Goal: Task Accomplishment & Management: Use online tool/utility

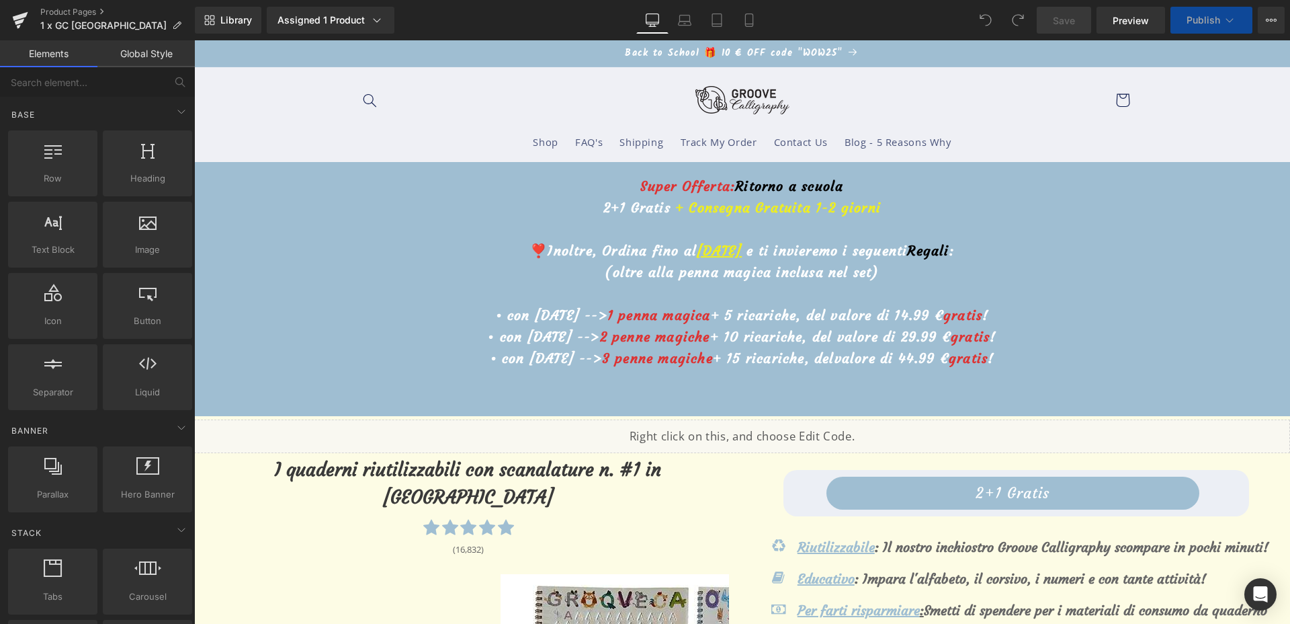
click at [697, 257] on u "3 ottobre" at bounding box center [719, 250] width 45 height 17
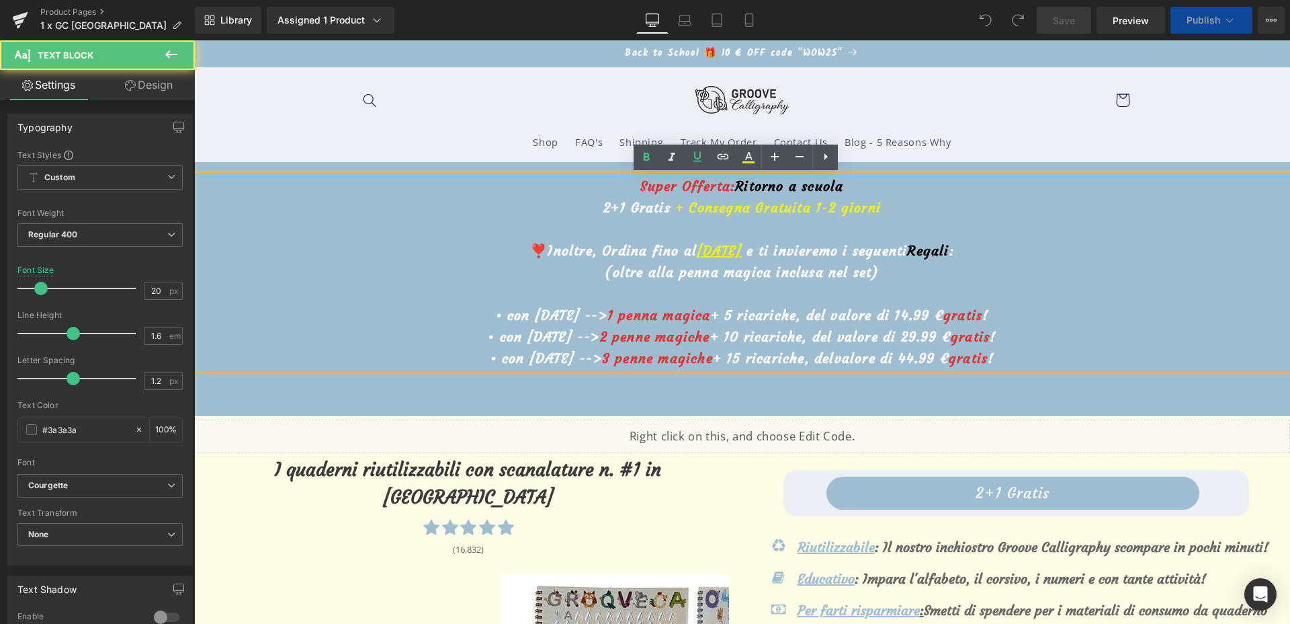
click at [697, 253] on u "3 ottobre" at bounding box center [719, 250] width 45 height 17
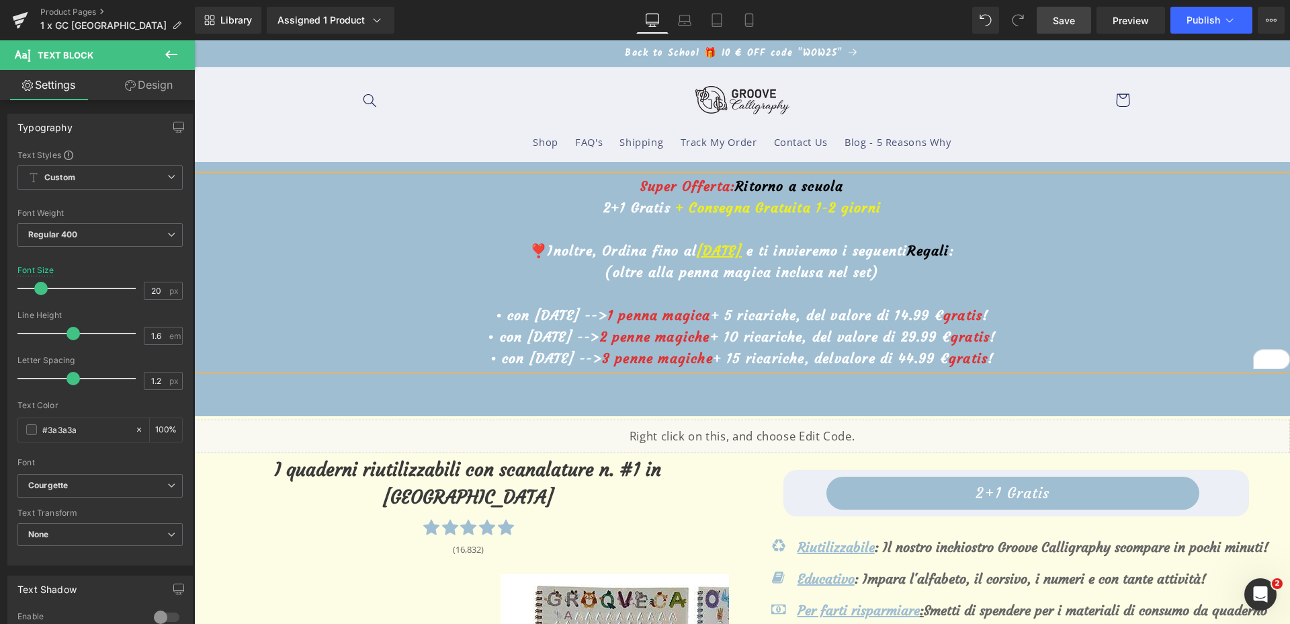
click at [1079, 19] on link "Save" at bounding box center [1064, 20] width 54 height 27
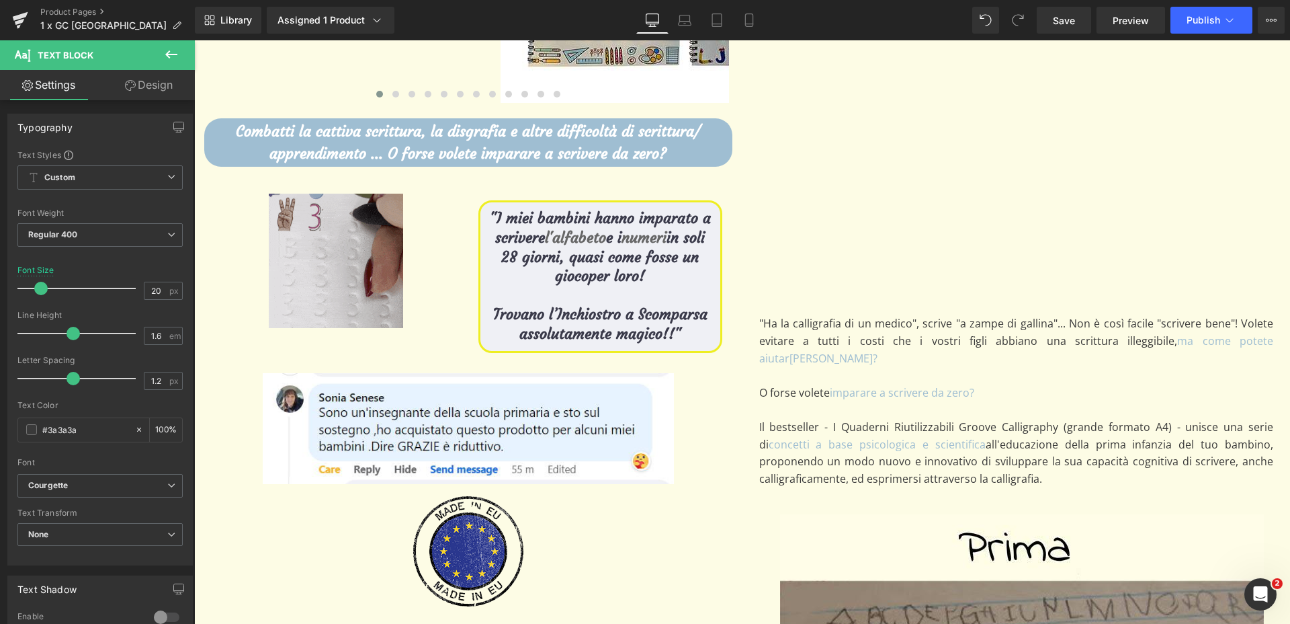
scroll to position [756, 0]
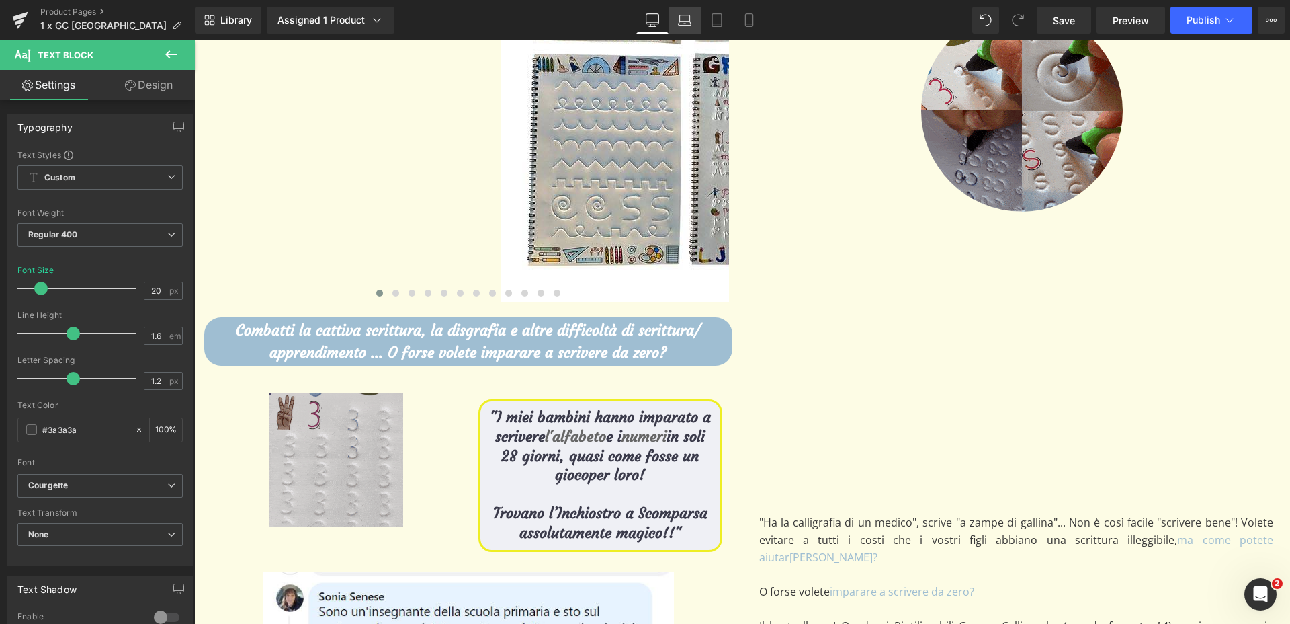
click at [677, 13] on link "Laptop" at bounding box center [685, 20] width 32 height 27
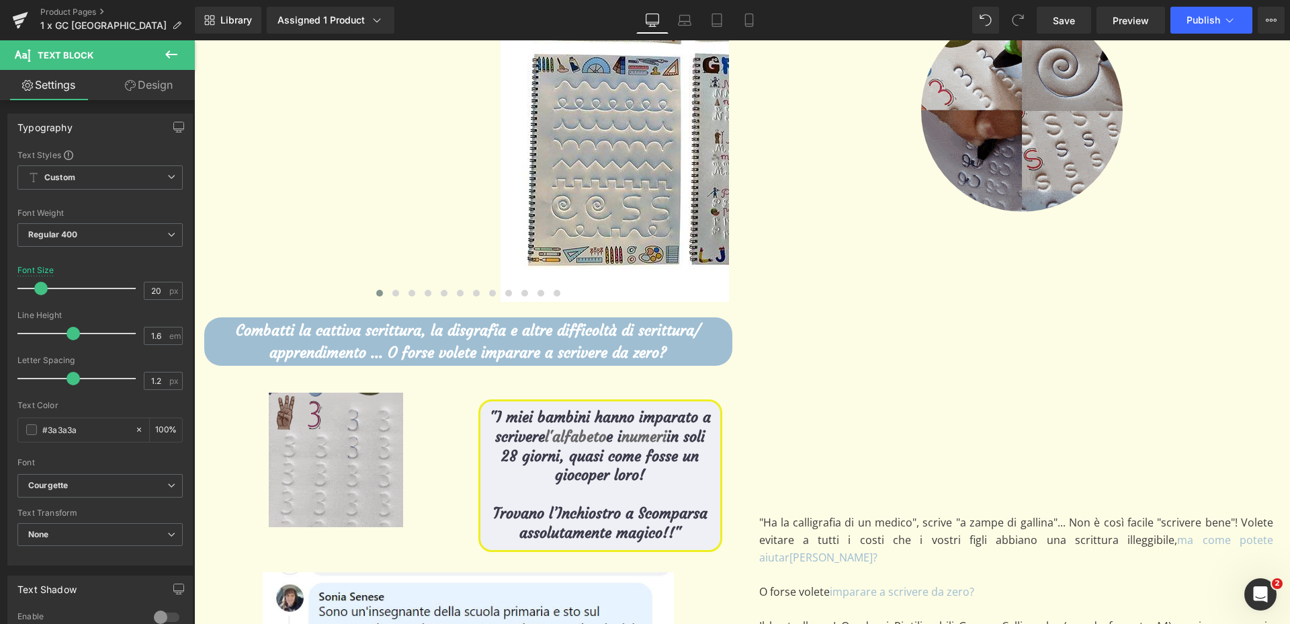
type input "18"
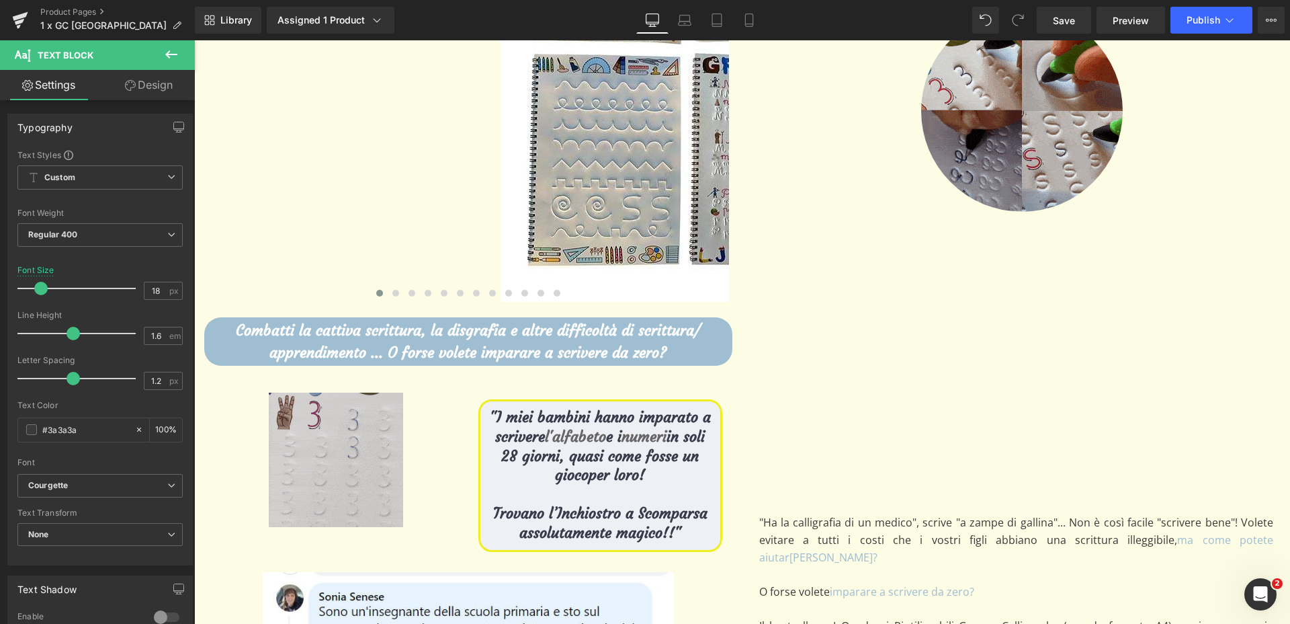
type input "100"
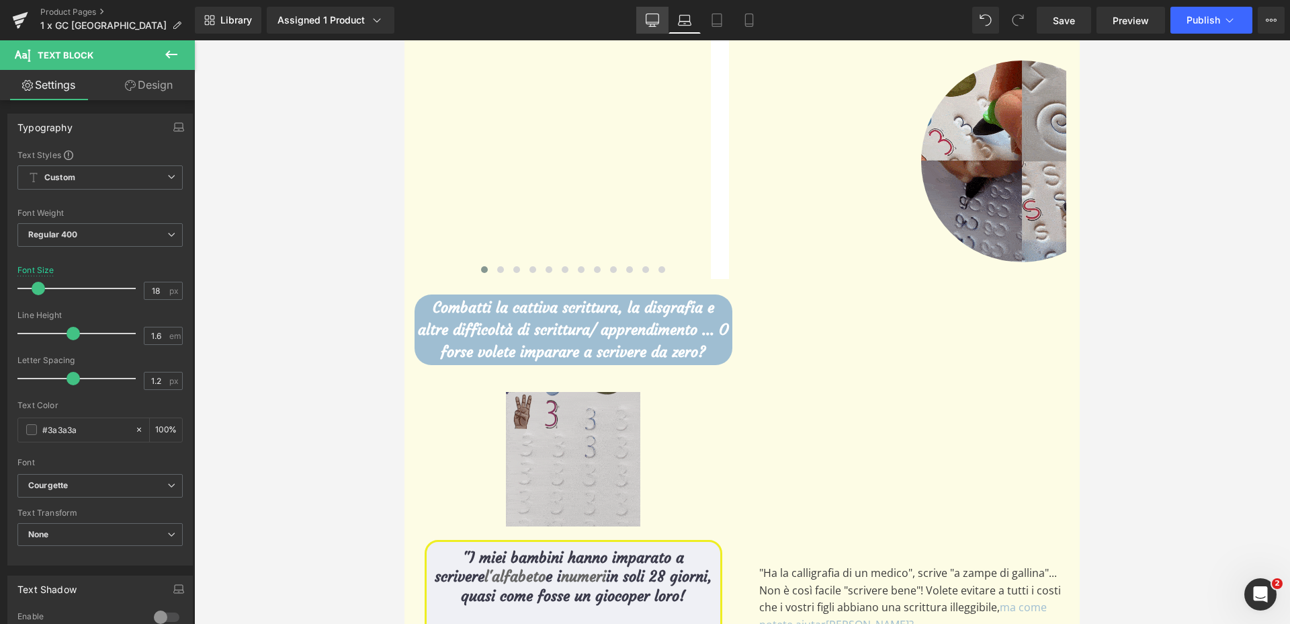
scroll to position [0, 0]
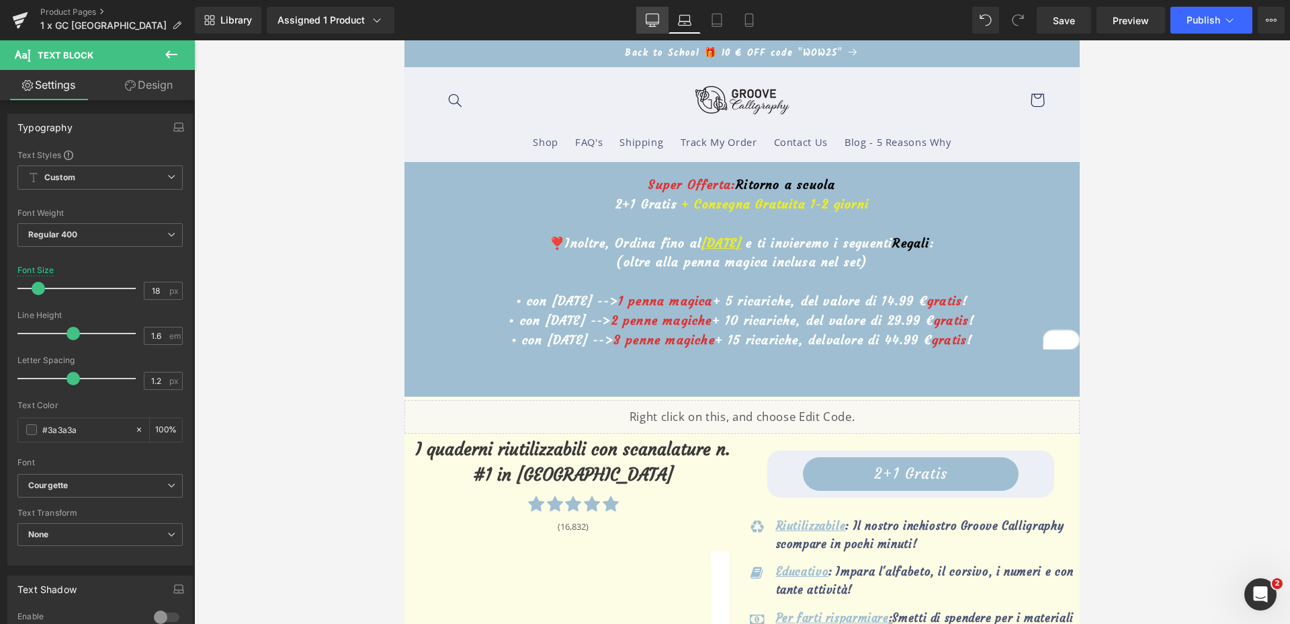
click at [651, 15] on icon at bounding box center [652, 19] width 13 height 13
type input "20"
type input "100"
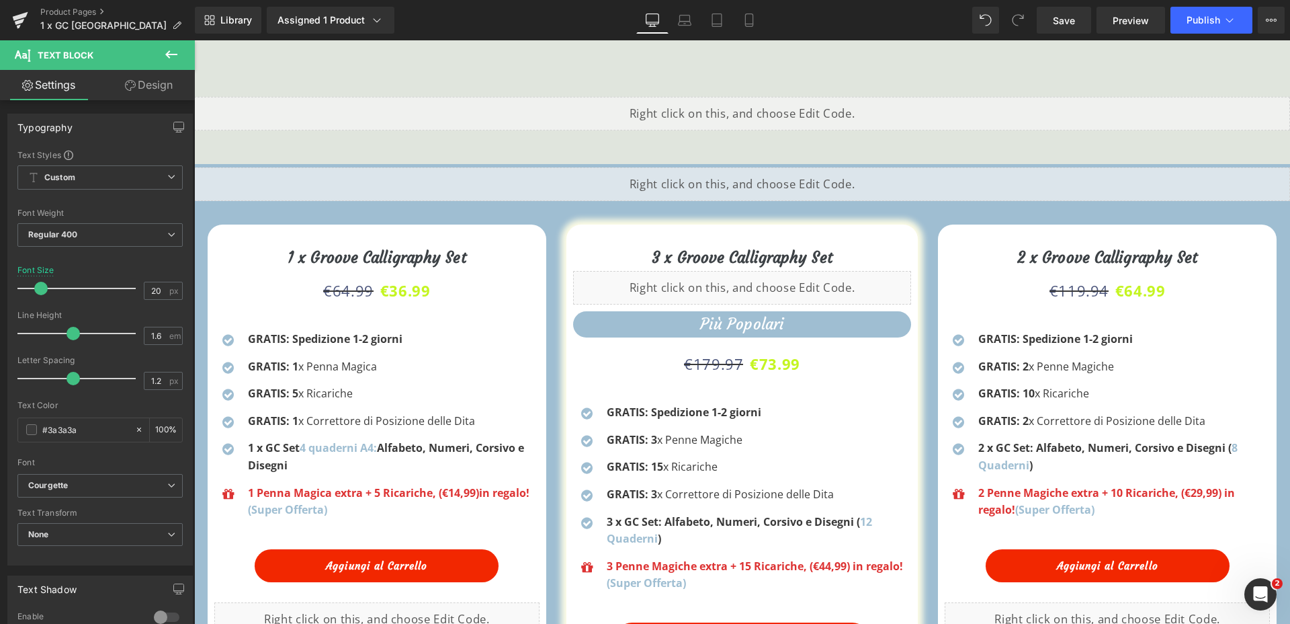
scroll to position [1764, 0]
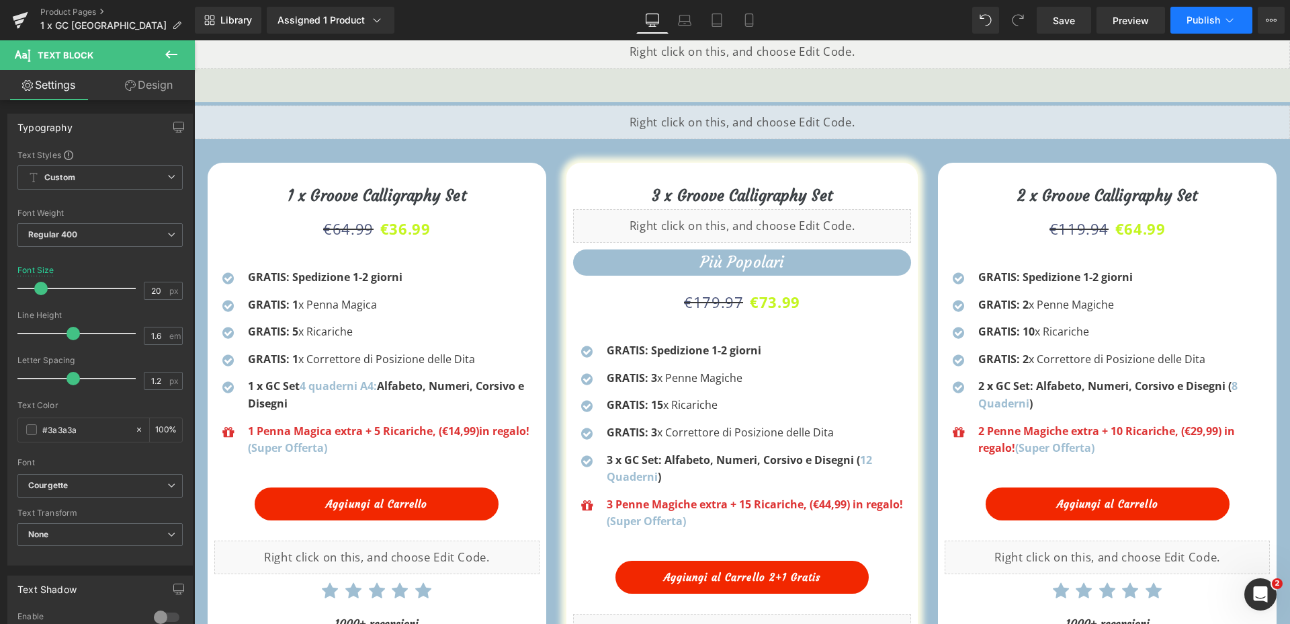
click at [1186, 27] on button "Publish" at bounding box center [1212, 20] width 82 height 27
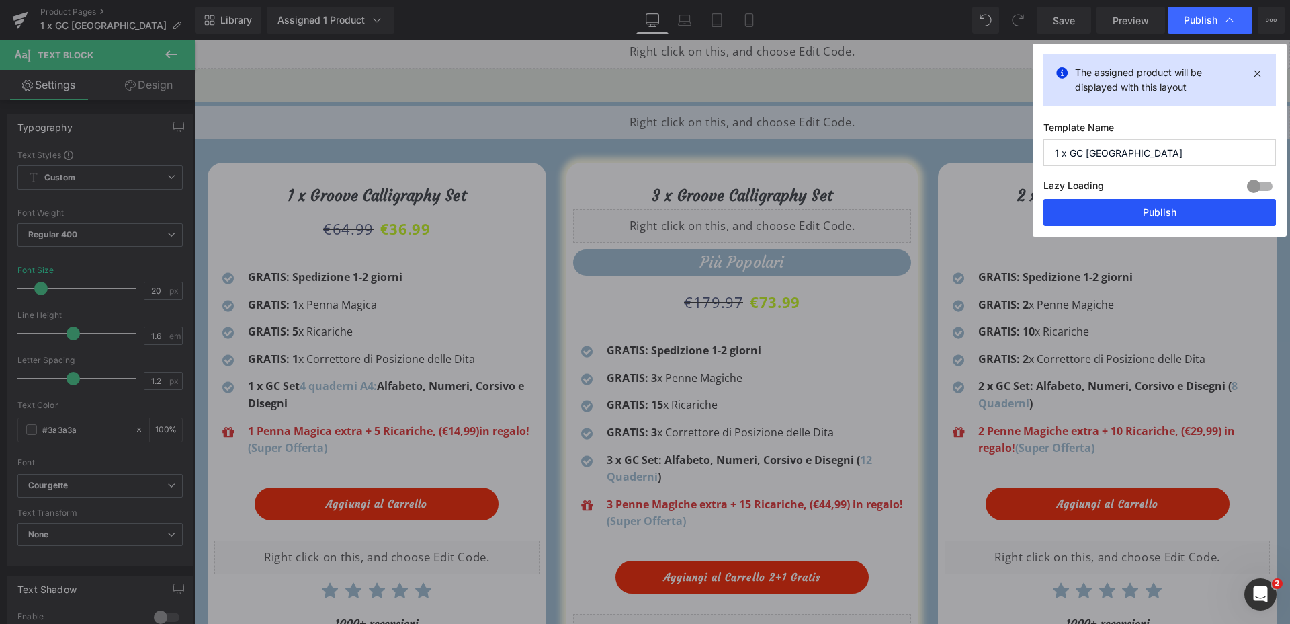
click at [1120, 223] on button "Publish" at bounding box center [1160, 212] width 233 height 27
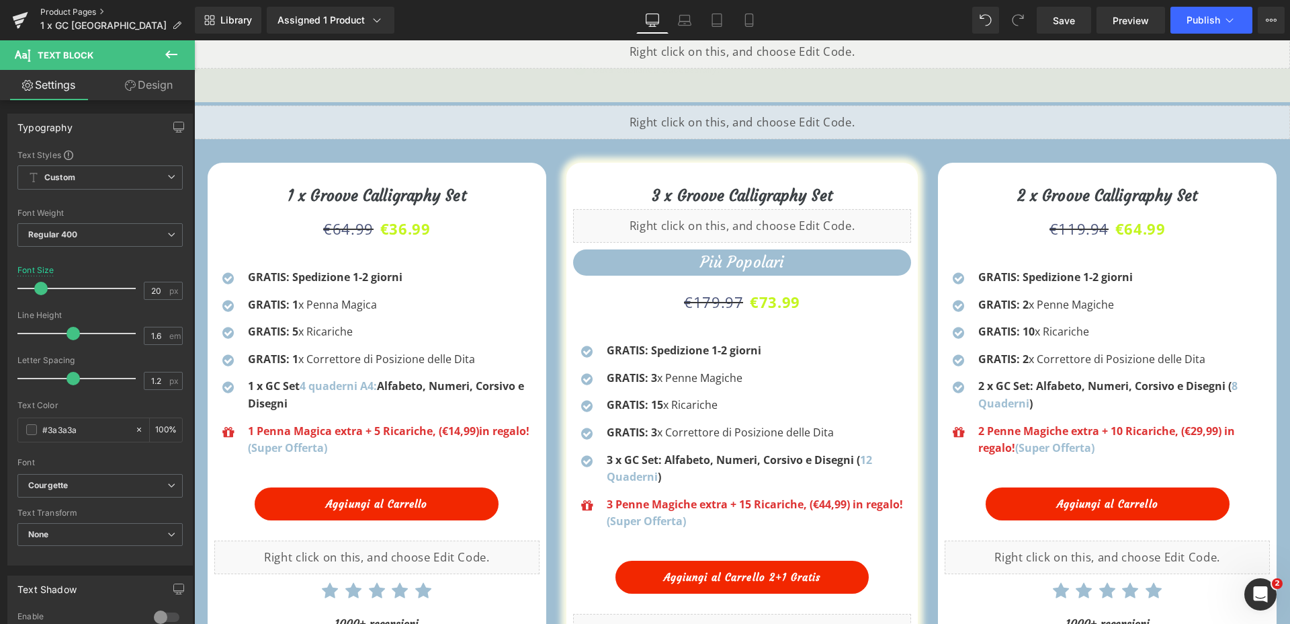
click at [68, 7] on link "Product Pages" at bounding box center [117, 12] width 155 height 11
